Goal: Information Seeking & Learning: Learn about a topic

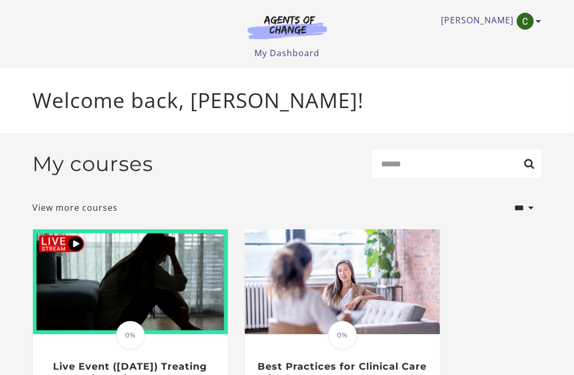
click at [482, 31] on div "[PERSON_NAME] My Account Support Sign Out Toggle menu Menu My Dashboard My Acco…" at bounding box center [287, 29] width 509 height 59
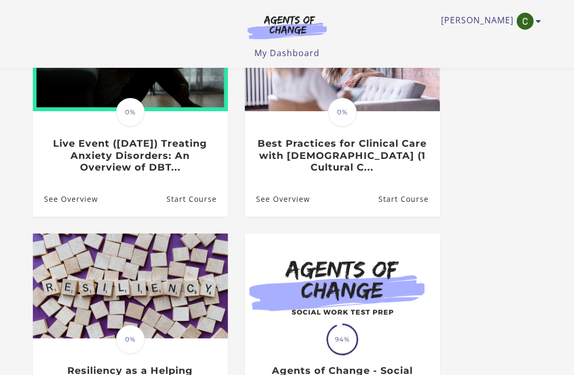
scroll to position [226, 0]
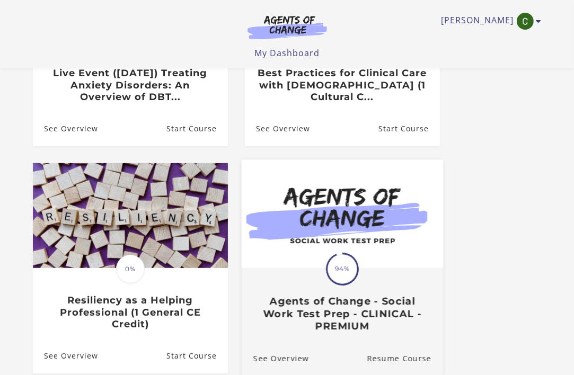
click at [346, 263] on span "94%" at bounding box center [343, 269] width 30 height 30
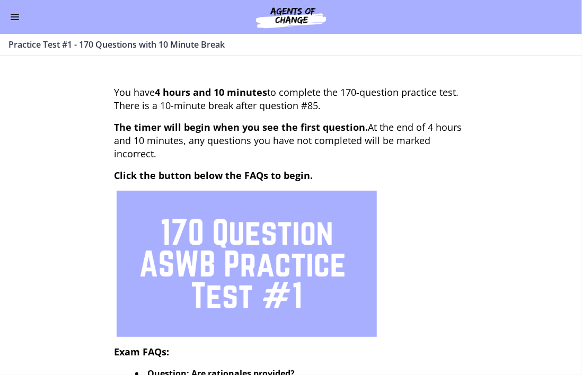
click at [15, 16] on span "Enable menu" at bounding box center [15, 16] width 8 height 1
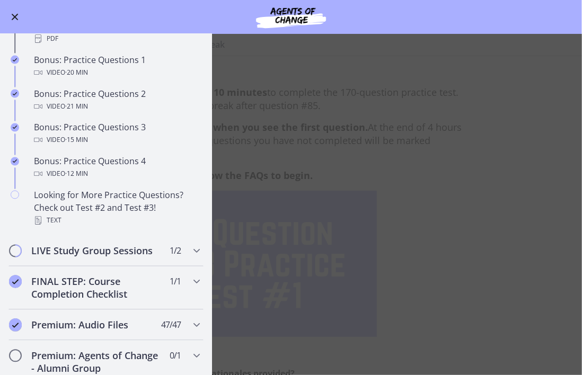
scroll to position [642, 0]
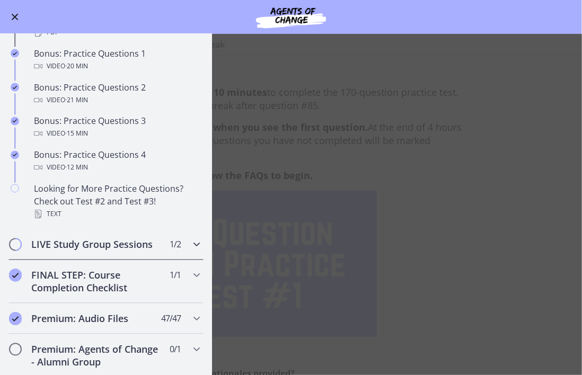
click at [42, 251] on h2 "LIVE Study Group Sessions" at bounding box center [95, 245] width 129 height 13
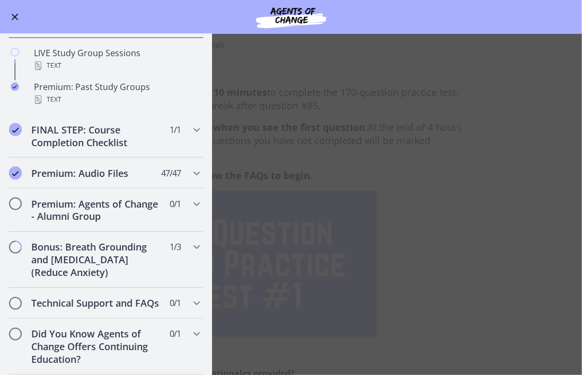
scroll to position [545, 0]
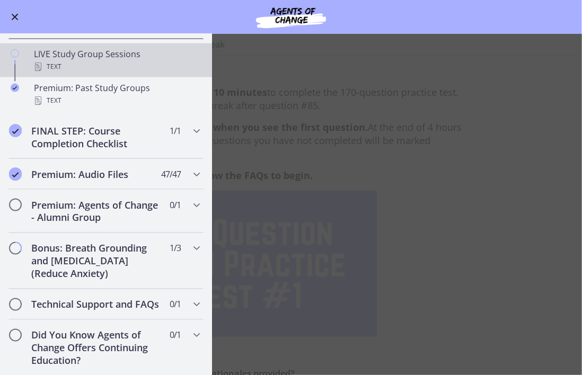
click at [57, 66] on div "LIVE Study Group Sessions Text" at bounding box center [116, 60] width 165 height 25
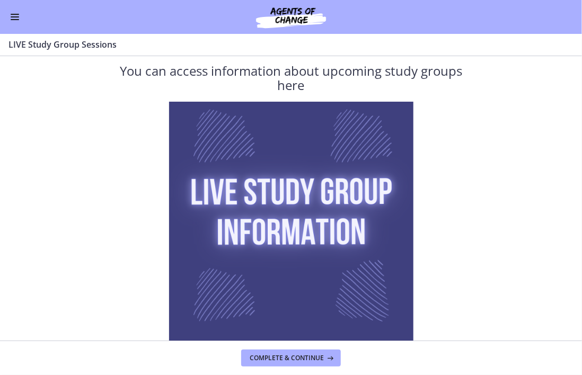
scroll to position [100, 0]
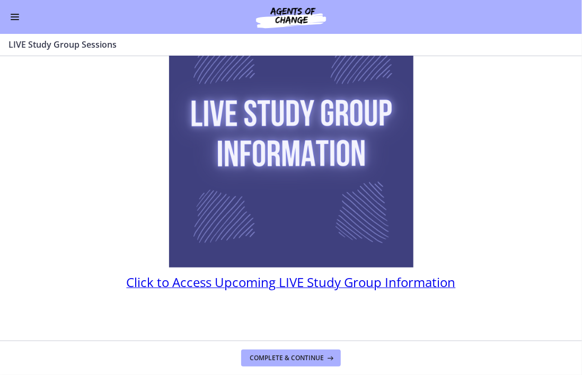
click at [319, 283] on span "Click to Access Upcoming LIVE Study Group Information" at bounding box center [291, 282] width 329 height 17
click at [11, 15] on button "Enable menu" at bounding box center [14, 17] width 13 height 13
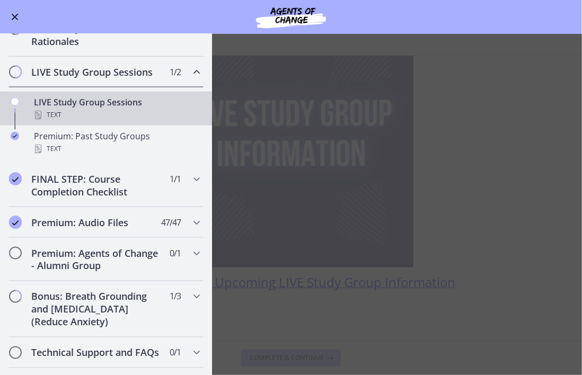
scroll to position [455, 0]
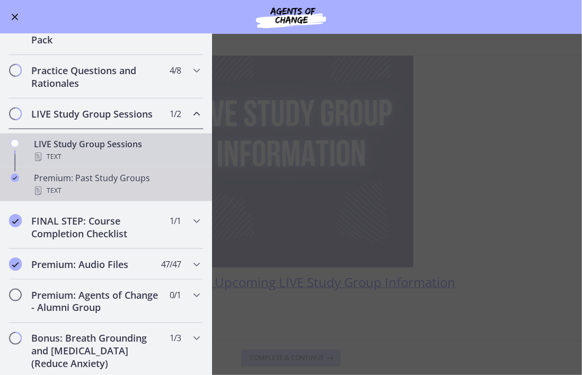
click at [90, 186] on div "Premium: Past Study Groups Text" at bounding box center [116, 184] width 165 height 25
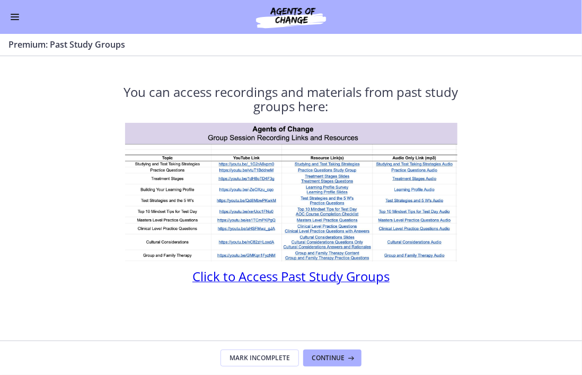
click at [250, 275] on span "Click to Access Past Study Groups" at bounding box center [290, 276] width 197 height 17
